Goal: Download file/media

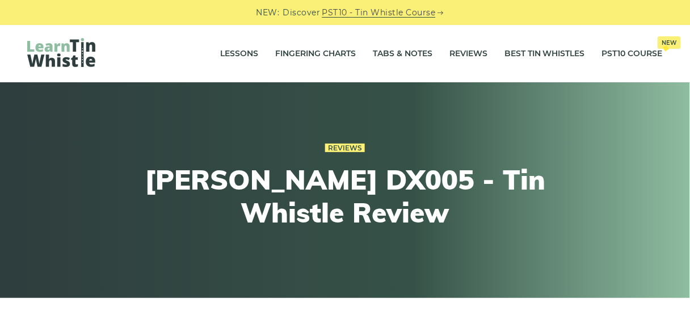
click at [82, 46] on img at bounding box center [61, 52] width 68 height 29
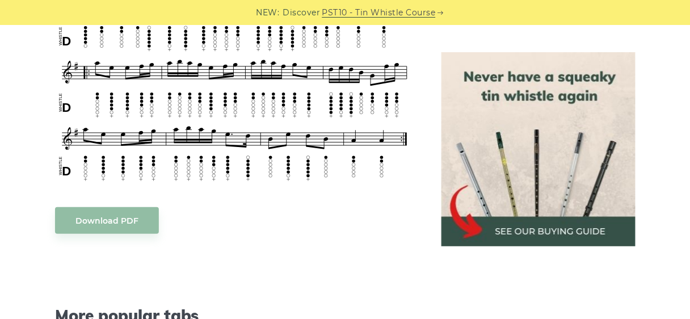
scroll to position [1089, 0]
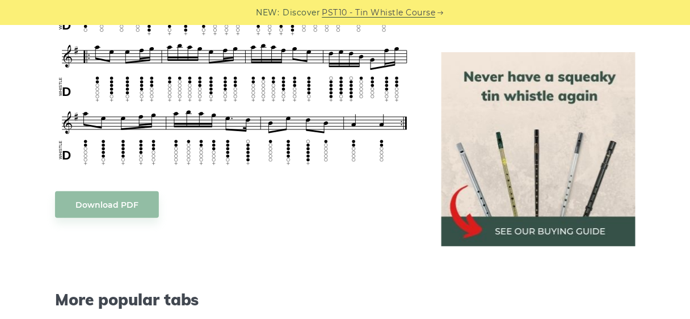
scroll to position [1043, 0]
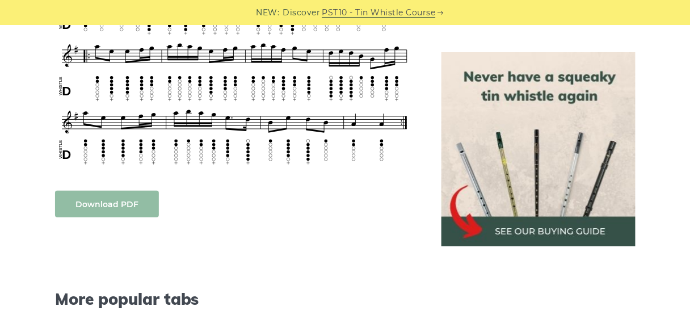
click at [108, 191] on link "Download PDF" at bounding box center [107, 204] width 104 height 27
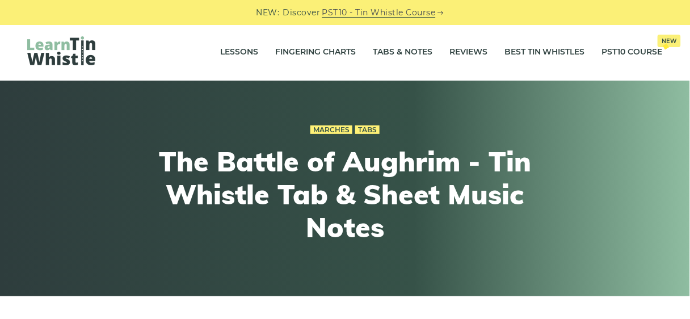
scroll to position [0, 0]
